Goal: Task Accomplishment & Management: Use online tool/utility

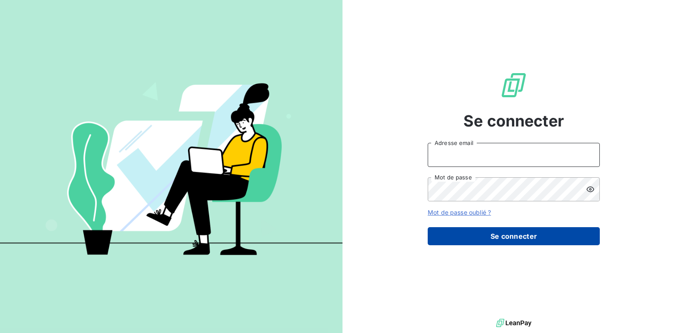
type input "[EMAIL_ADDRESS][DOMAIN_NAME]"
click at [526, 244] on button "Se connecter" at bounding box center [514, 236] width 172 height 18
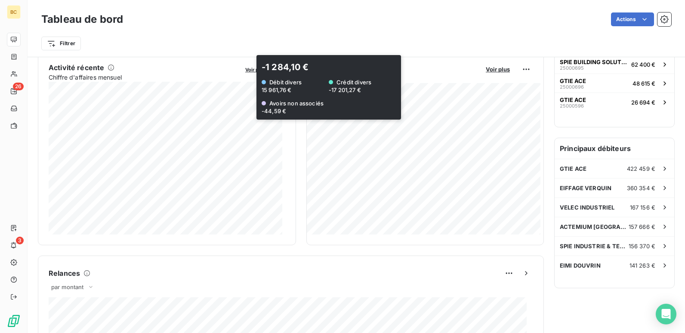
scroll to position [173, 0]
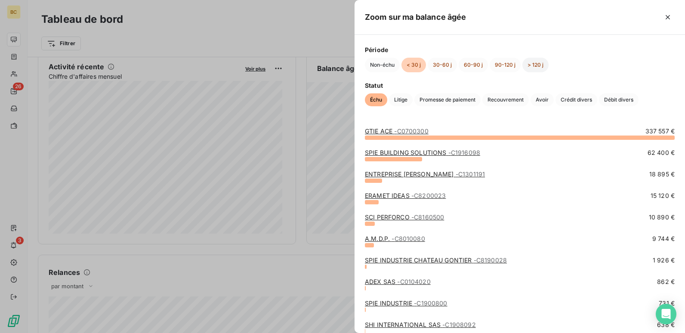
click at [536, 64] on button "> 120 j" at bounding box center [536, 65] width 26 height 15
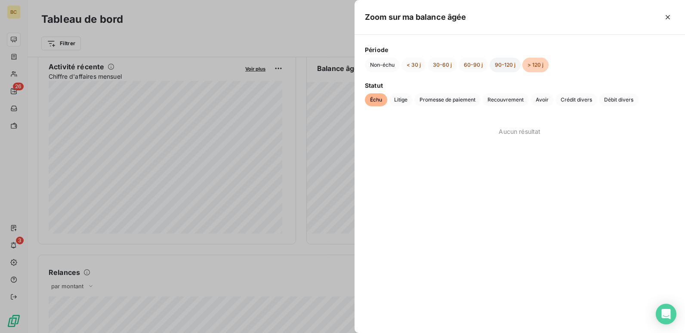
click at [501, 64] on button "90-120 j" at bounding box center [505, 65] width 31 height 15
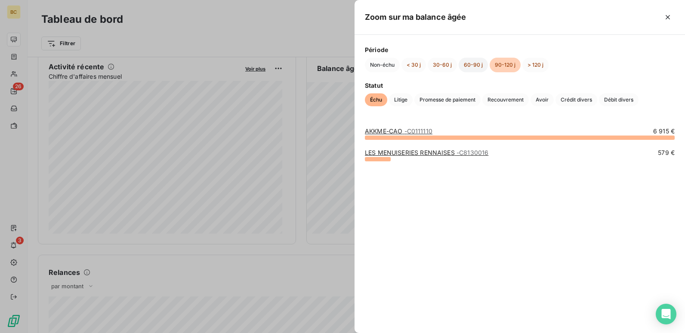
click at [474, 64] on button "60-90 j" at bounding box center [473, 65] width 29 height 15
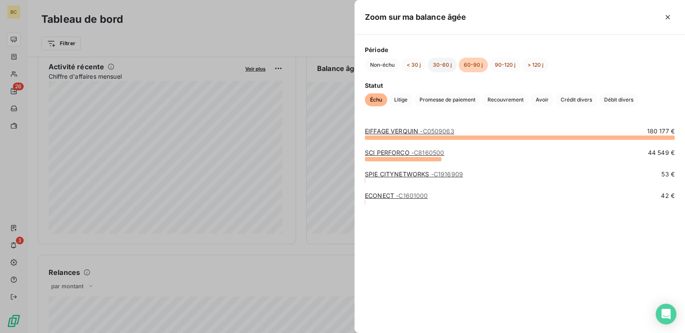
click at [444, 68] on button "30-60 j" at bounding box center [442, 65] width 29 height 15
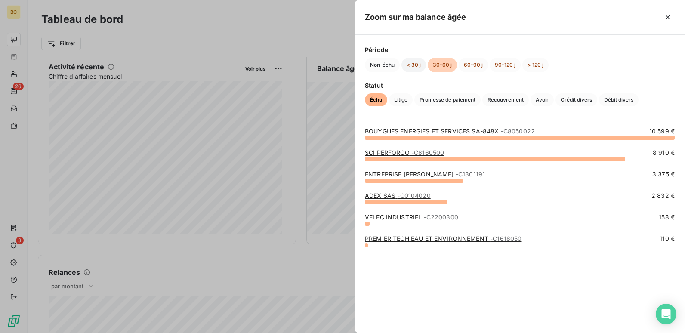
click at [414, 63] on button "< 30 j" at bounding box center [414, 65] width 25 height 15
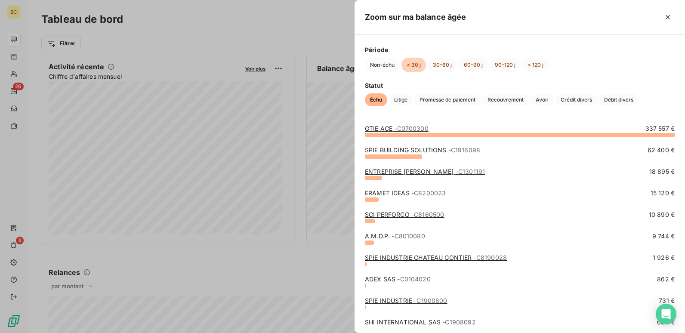
scroll to position [0, 0]
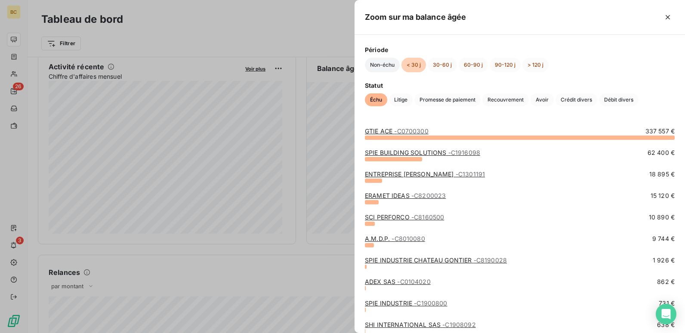
click at [386, 65] on button "Non-échu" at bounding box center [382, 65] width 35 height 15
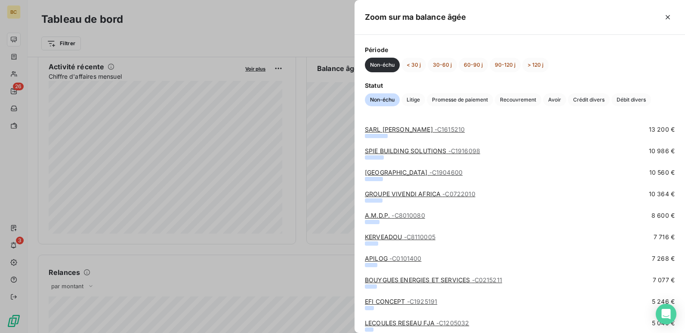
scroll to position [516, 0]
